Goal: Task Accomplishment & Management: Use online tool/utility

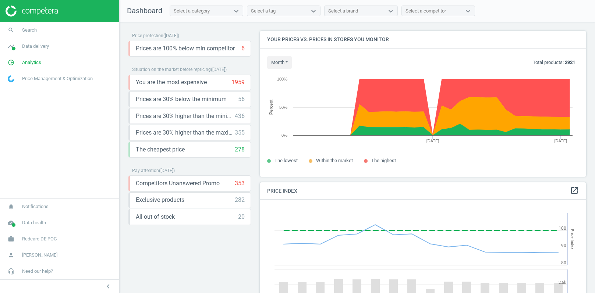
scroll to position [169, 327]
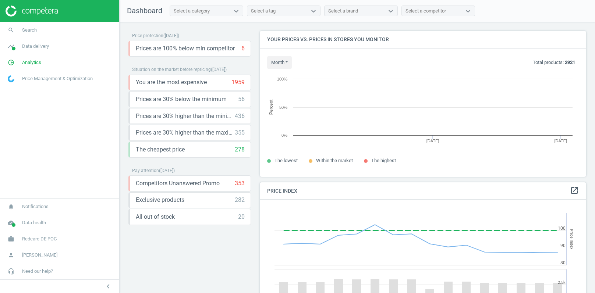
scroll to position [146, 327]
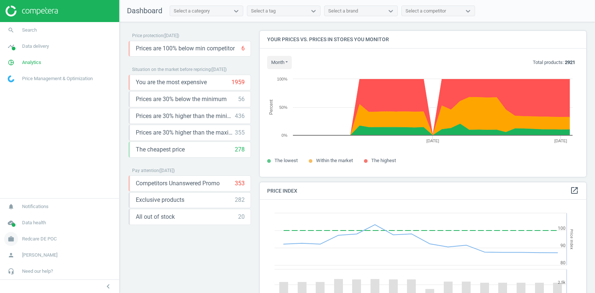
click at [41, 241] on span "Redcare DE POC" at bounding box center [39, 239] width 35 height 7
click at [30, 219] on span "Switch campaign" at bounding box center [24, 217] width 33 height 6
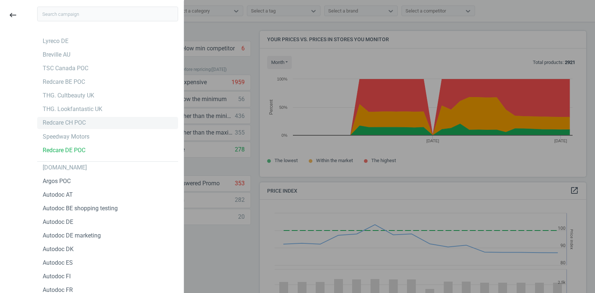
click at [76, 121] on div "Redcare CH POC" at bounding box center [64, 123] width 43 height 8
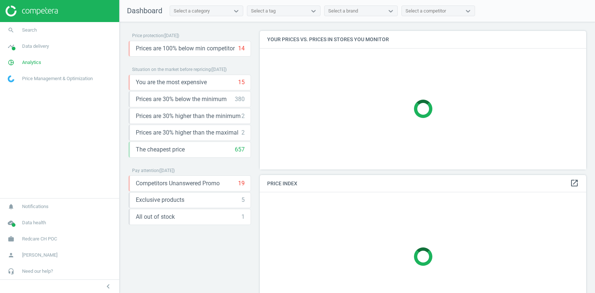
scroll to position [138, 327]
click at [25, 45] on span "Data delivery" at bounding box center [35, 46] width 27 height 7
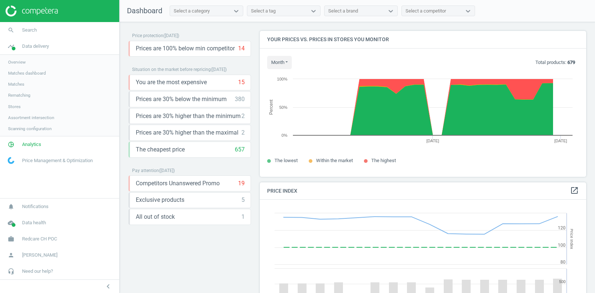
scroll to position [169, 327]
click at [17, 105] on span "Stores" at bounding box center [14, 107] width 13 height 6
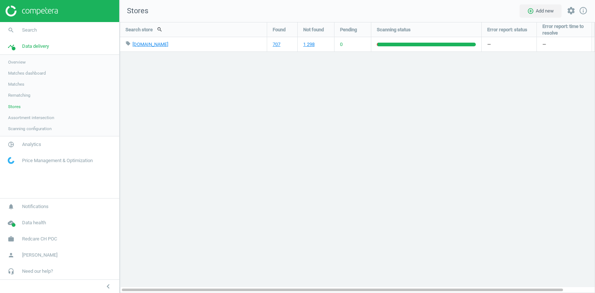
scroll to position [271, 476]
click at [306, 45] on link "1 298" at bounding box center [308, 44] width 11 height 7
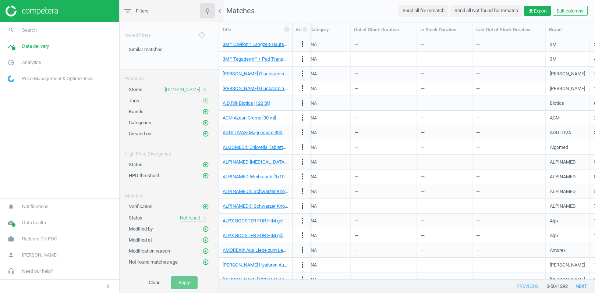
scroll to position [0, 272]
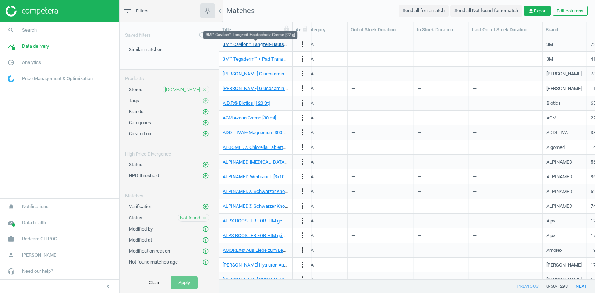
click at [260, 44] on link "3M™ Cavilon™ Langzeit-Hautschutz-Creme [92 g]" at bounding box center [273, 45] width 100 height 6
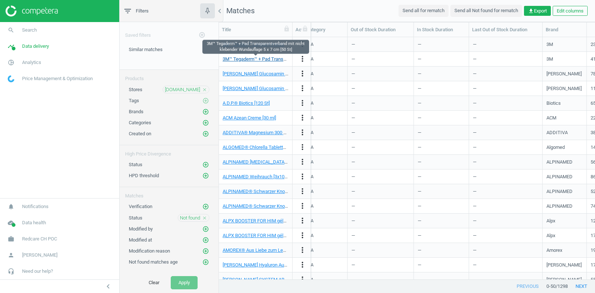
click at [249, 60] on link "3M™ Tegaderm™ + Pad Transparentverband mit nicht klebender Wundauflage 5 x 7 cm…" at bounding box center [319, 59] width 192 height 6
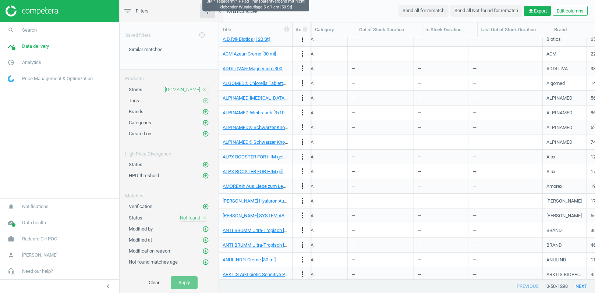
scroll to position [67, 0]
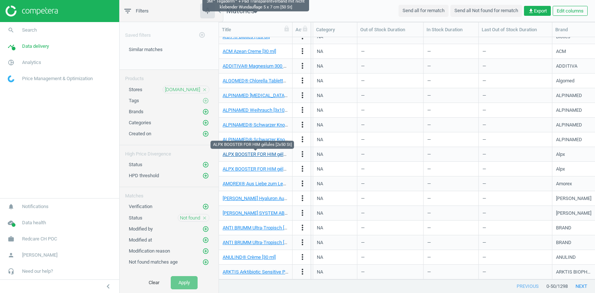
click at [266, 153] on link "ALPX BOOSTER FOR HIM gélules [2x50 St]" at bounding box center [267, 155] width 88 height 6
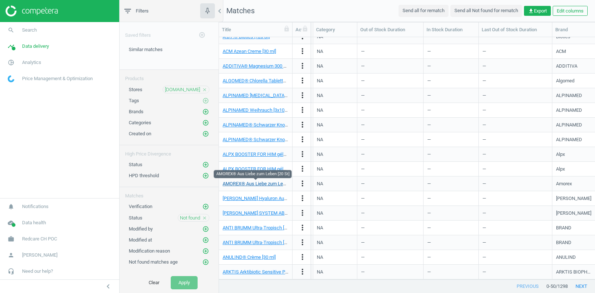
click at [274, 184] on link "AMOREX® Aus Liebe zum Leben [20 St]" at bounding box center [264, 184] width 82 height 6
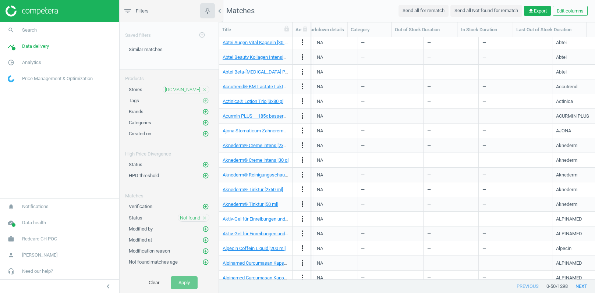
scroll to position [341, 0]
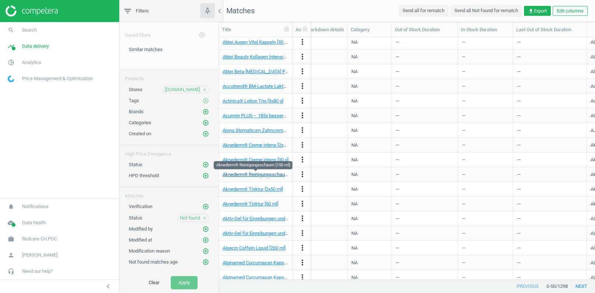
click at [257, 174] on link "Aknederm® Reinigungsschaum [150 ml]" at bounding box center [265, 175] width 84 height 6
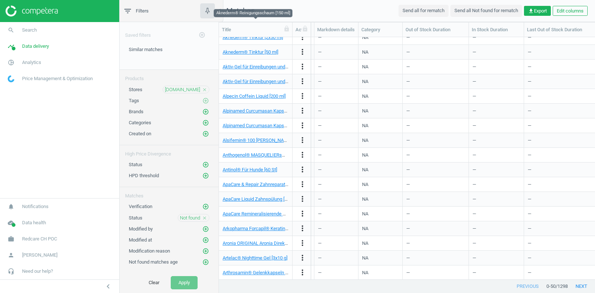
scroll to position [0, 214]
click at [253, 168] on link "Antinol® Für Hunde [60 St]" at bounding box center [250, 170] width 54 height 6
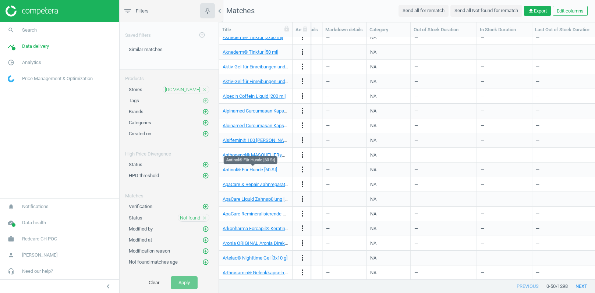
scroll to position [0, 202]
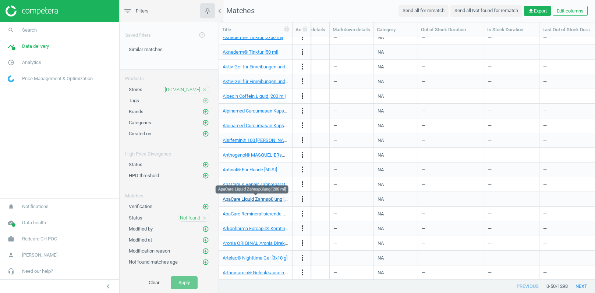
click at [253, 199] on link "ApaCare Liquid Zahnspülung [200 ml]" at bounding box center [261, 199] width 77 height 6
click at [579, 290] on button "next" at bounding box center [581, 286] width 27 height 13
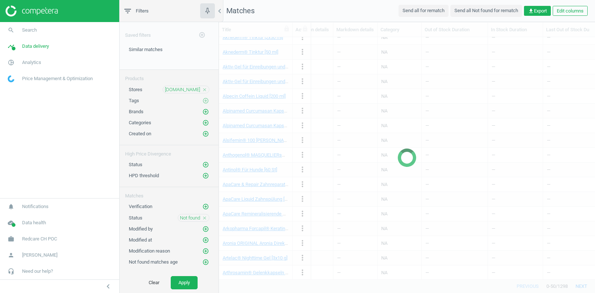
click at [579, 290] on button "next" at bounding box center [581, 286] width 27 height 13
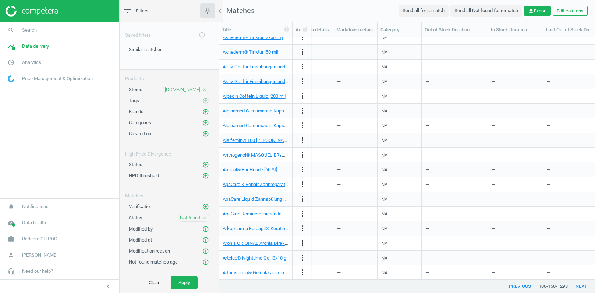
click at [579, 290] on button "next" at bounding box center [581, 286] width 27 height 13
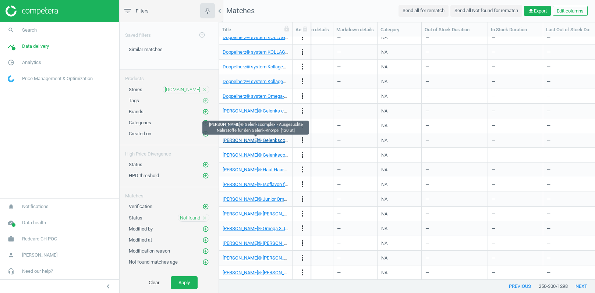
click at [260, 140] on link "Dr. Böhm® Gelenkscomplex - Ausgesuchte Nährstoffe für den Gelenk-Knorpel [120 S…" at bounding box center [321, 141] width 196 height 6
click at [205, 109] on icon "add_circle_outline" at bounding box center [205, 112] width 7 height 7
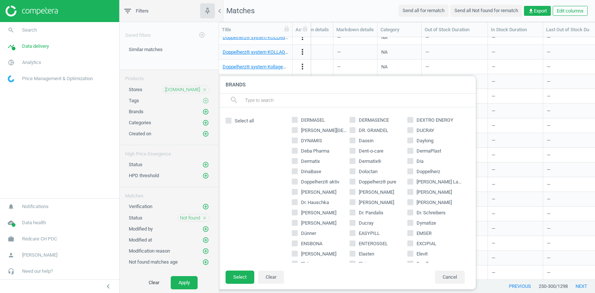
scroll to position [401, 0]
click at [444, 286] on footer "Select Clear Cancel" at bounding box center [347, 279] width 258 height 19
click at [444, 279] on button "Cancel" at bounding box center [450, 277] width 30 height 13
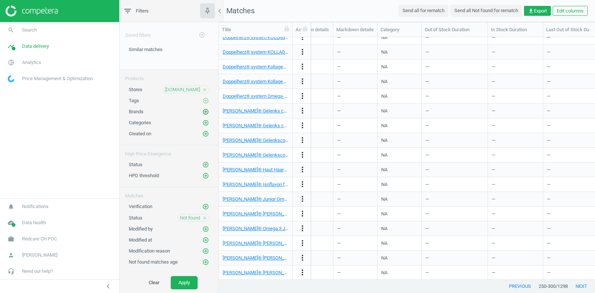
click at [206, 110] on icon "add_circle_outline" at bounding box center [205, 112] width 7 height 7
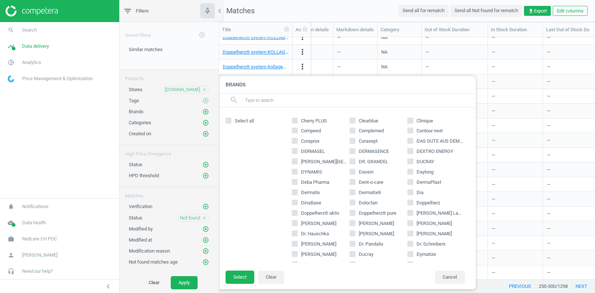
scroll to position [372, 0]
click at [296, 221] on input "Dr. Böhm" at bounding box center [294, 221] width 5 height 5
checkbox input "true"
click at [244, 274] on button "Select" at bounding box center [240, 277] width 29 height 13
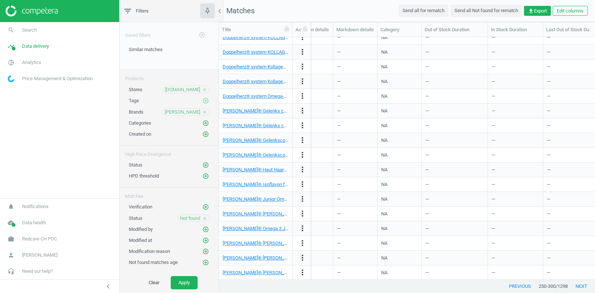
click at [204, 216] on icon "close" at bounding box center [204, 218] width 5 height 5
click at [181, 285] on button "Apply" at bounding box center [184, 282] width 27 height 13
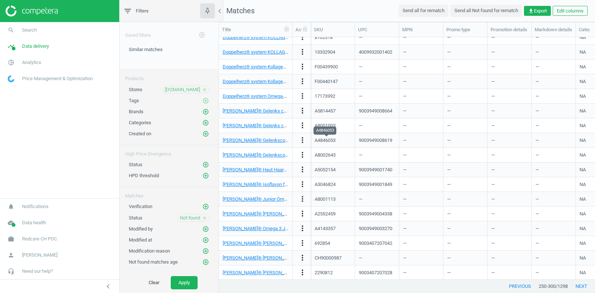
scroll to position [0, 3]
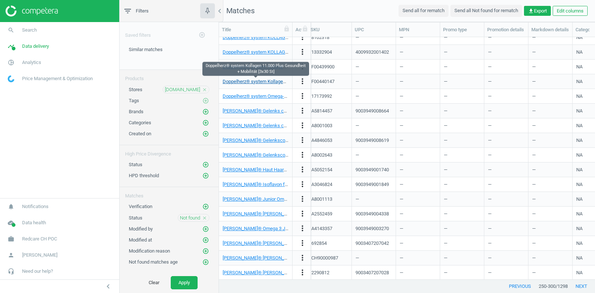
click at [253, 81] on link "Doppelherz® system Kollagen 11.000 Plus Gesundheit + Mobilität [3x30 St]" at bounding box center [300, 82] width 155 height 6
click at [583, 287] on button "next" at bounding box center [581, 286] width 27 height 13
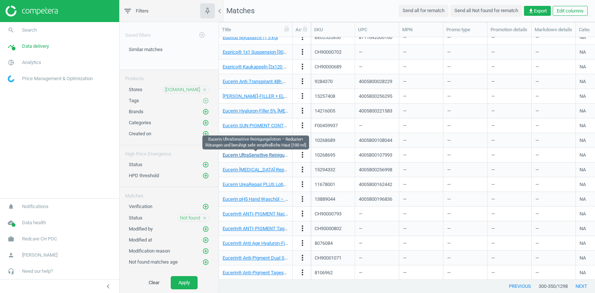
click at [241, 154] on link "Eucerin UltraSensitive Reinigungslotion – Reduziert Rötungen und beruhigt sehr …" at bounding box center [333, 155] width 220 height 6
click at [580, 289] on button "next" at bounding box center [581, 286] width 27 height 13
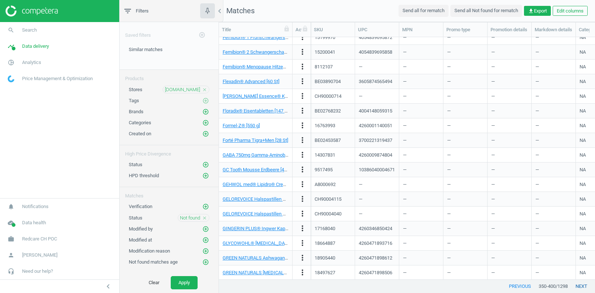
click at [583, 289] on button "next" at bounding box center [581, 286] width 27 height 13
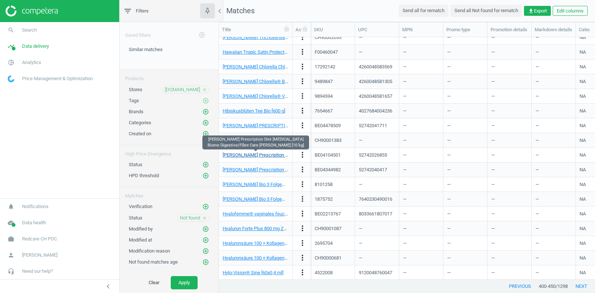
click at [246, 153] on link "Hill's Prescription Diet Gastrointestinal Biome Digestive/Fibre Care Huhn [10 k…" at bounding box center [331, 155] width 217 height 6
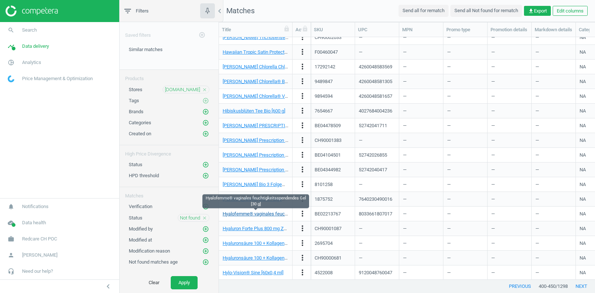
click at [241, 216] on link "Hyalofemme® vaginales feuchtigkeitsspendendes Gel [30 g]" at bounding box center [286, 214] width 126 height 6
click at [578, 287] on button "next" at bounding box center [581, 286] width 27 height 13
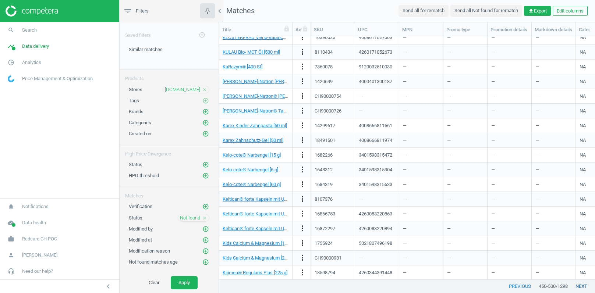
click at [578, 287] on button "next" at bounding box center [581, 286] width 27 height 13
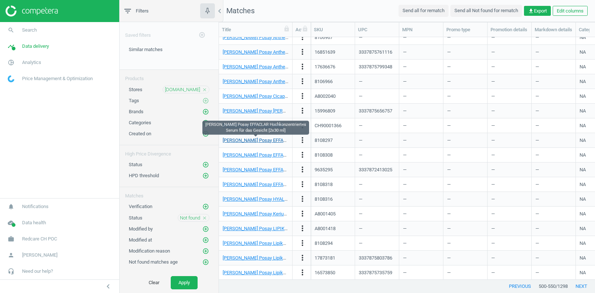
click at [261, 140] on link "La Roche Posay EFFACLAR Hochkonzentriertes Serum für das Gesicht [2x30 ml]" at bounding box center [313, 141] width 181 height 6
